Goal: Complete application form: Complete application form

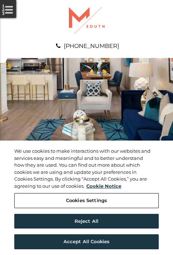
scroll to position [365, 0]
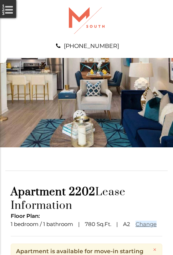
scroll to position [85, 0]
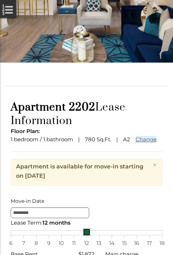
click at [86, 236] on link at bounding box center [87, 232] width 8 height 8
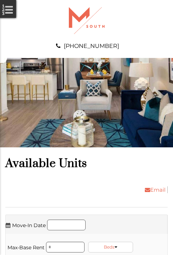
scroll to position [898, 0]
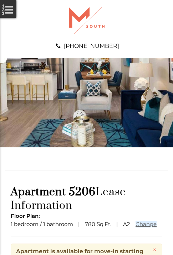
scroll to position [85, 0]
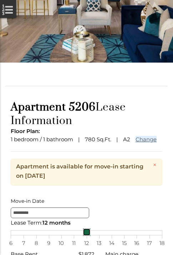
click at [86, 236] on link at bounding box center [87, 232] width 8 height 8
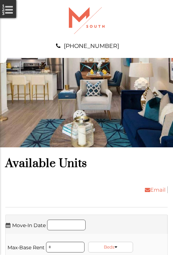
scroll to position [1065, 0]
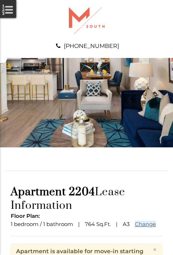
scroll to position [85, 0]
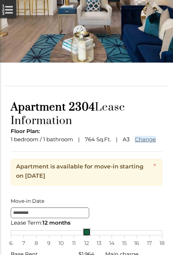
click at [86, 236] on link at bounding box center [87, 232] width 8 height 8
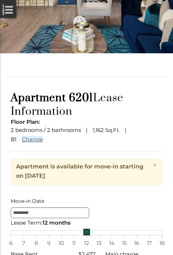
click at [86, 236] on link at bounding box center [87, 232] width 8 height 8
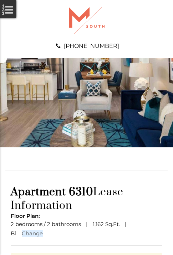
scroll to position [95, 0]
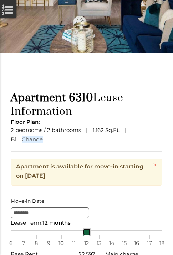
click at [86, 236] on link at bounding box center [87, 232] width 8 height 8
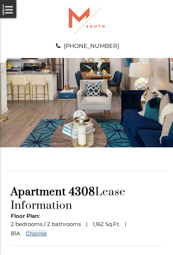
scroll to position [61, 0]
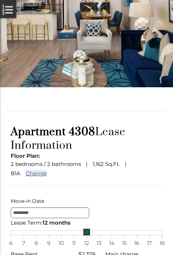
click at [86, 236] on link at bounding box center [87, 232] width 8 height 8
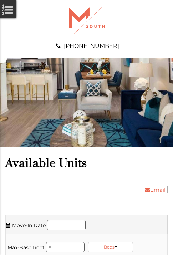
scroll to position [2709, 0]
